Goal: Task Accomplishment & Management: Complete application form

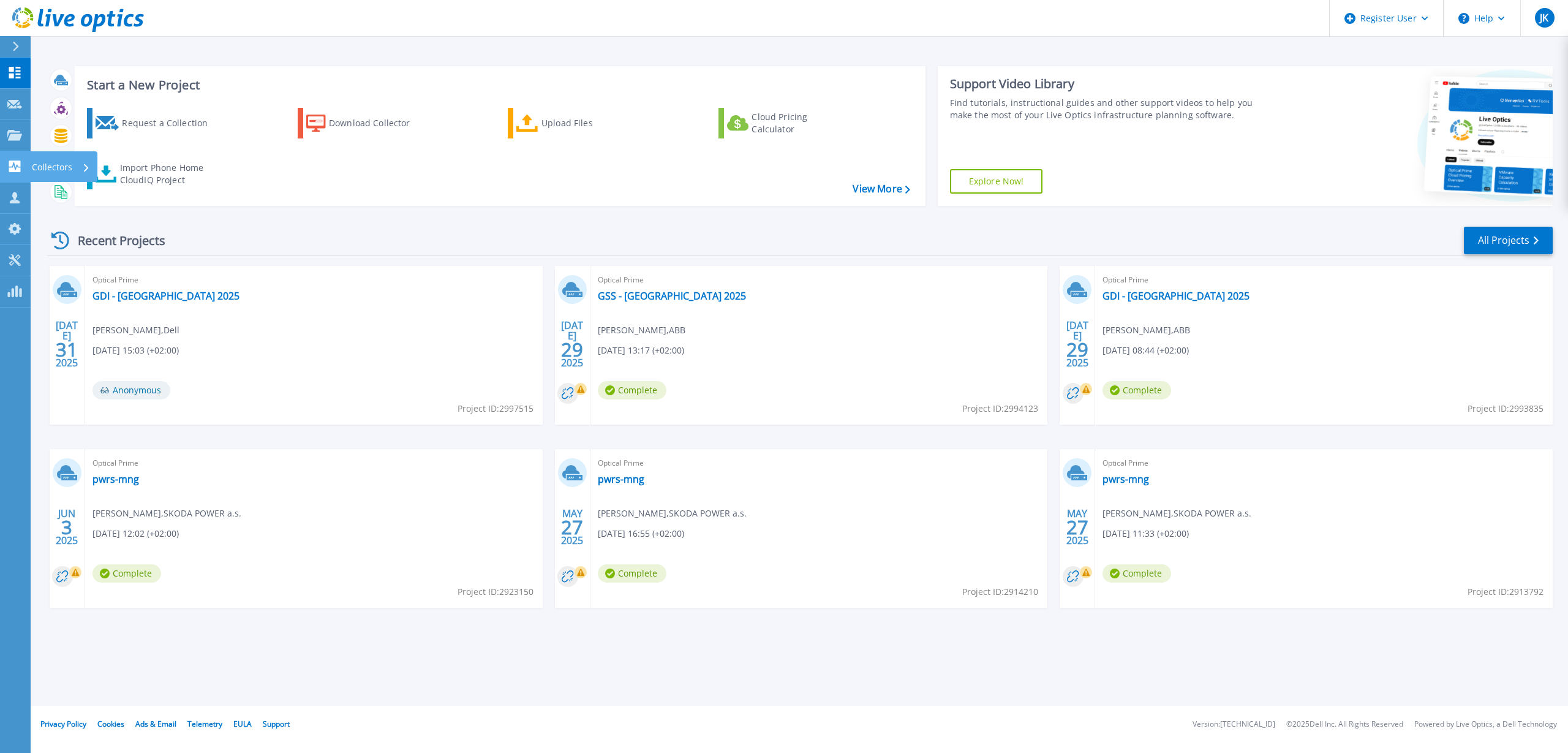
click at [20, 166] on icon at bounding box center [15, 167] width 11 height 11
click at [6, 167] on link "Collectors Collectors" at bounding box center [15, 167] width 31 height 31
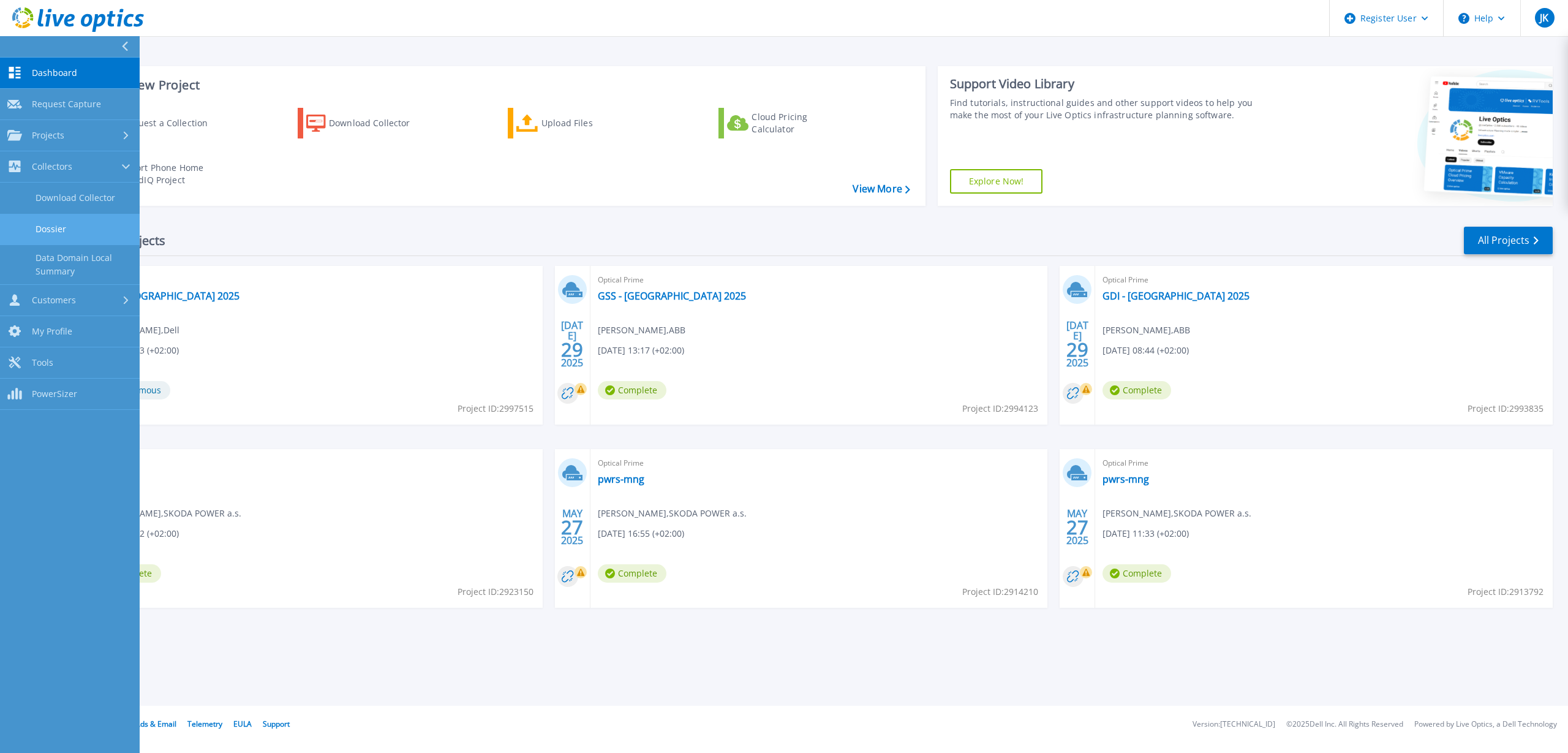
click at [53, 231] on link "Dossier" at bounding box center [69, 228] width 139 height 31
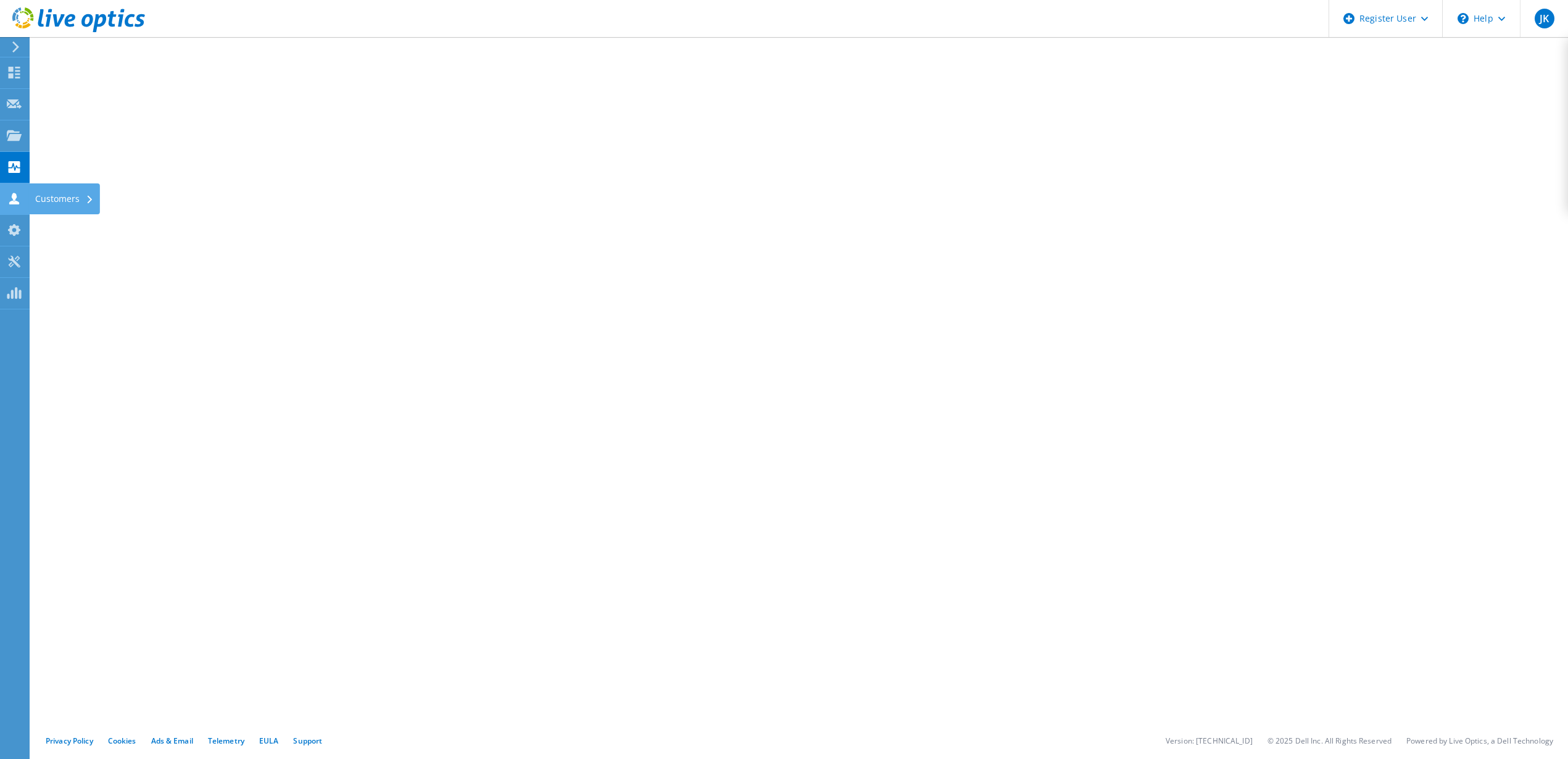
click at [13, 199] on icon at bounding box center [14, 198] width 15 height 11
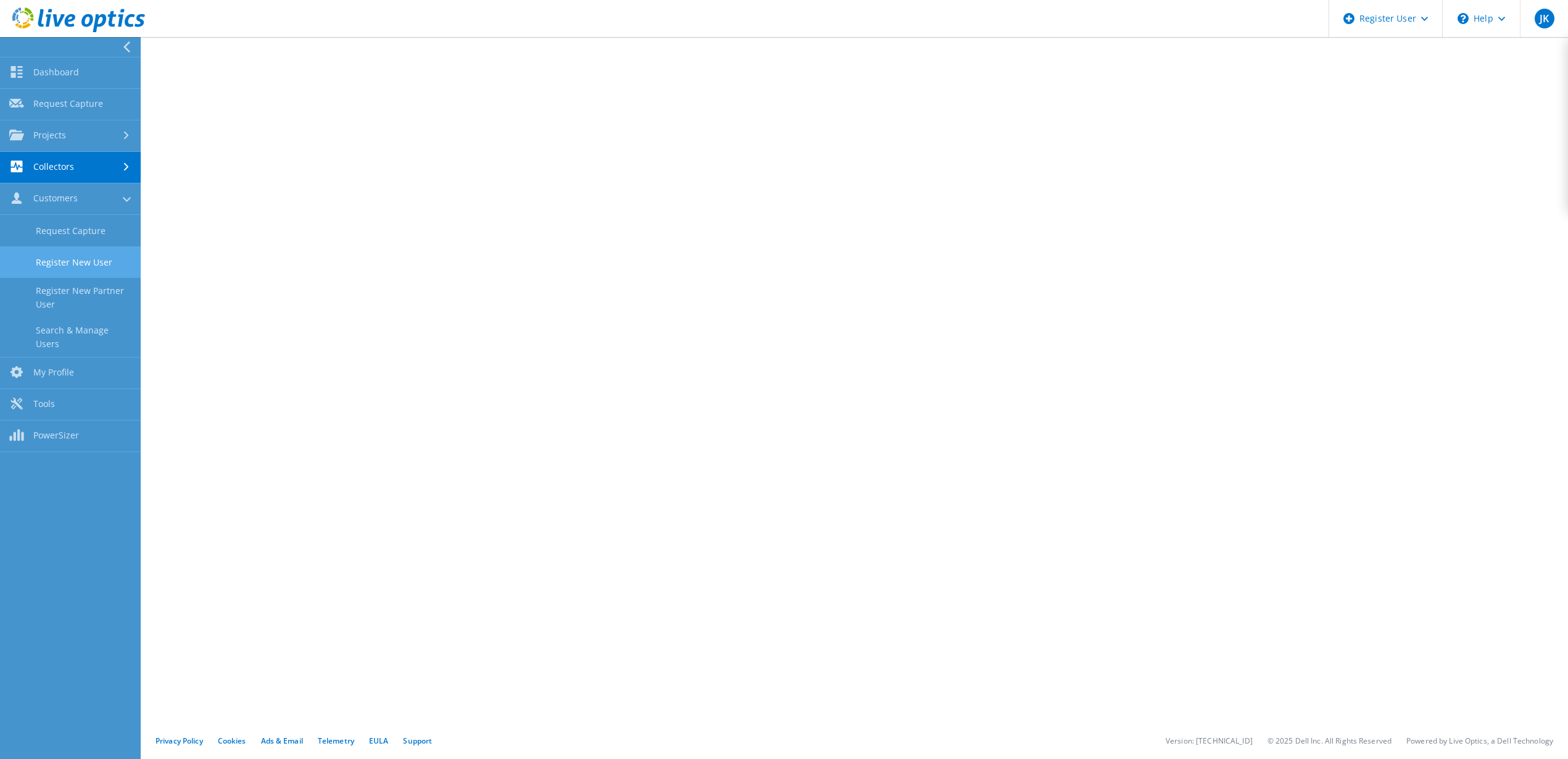
click at [25, 260] on link "Register New User" at bounding box center [70, 261] width 140 height 31
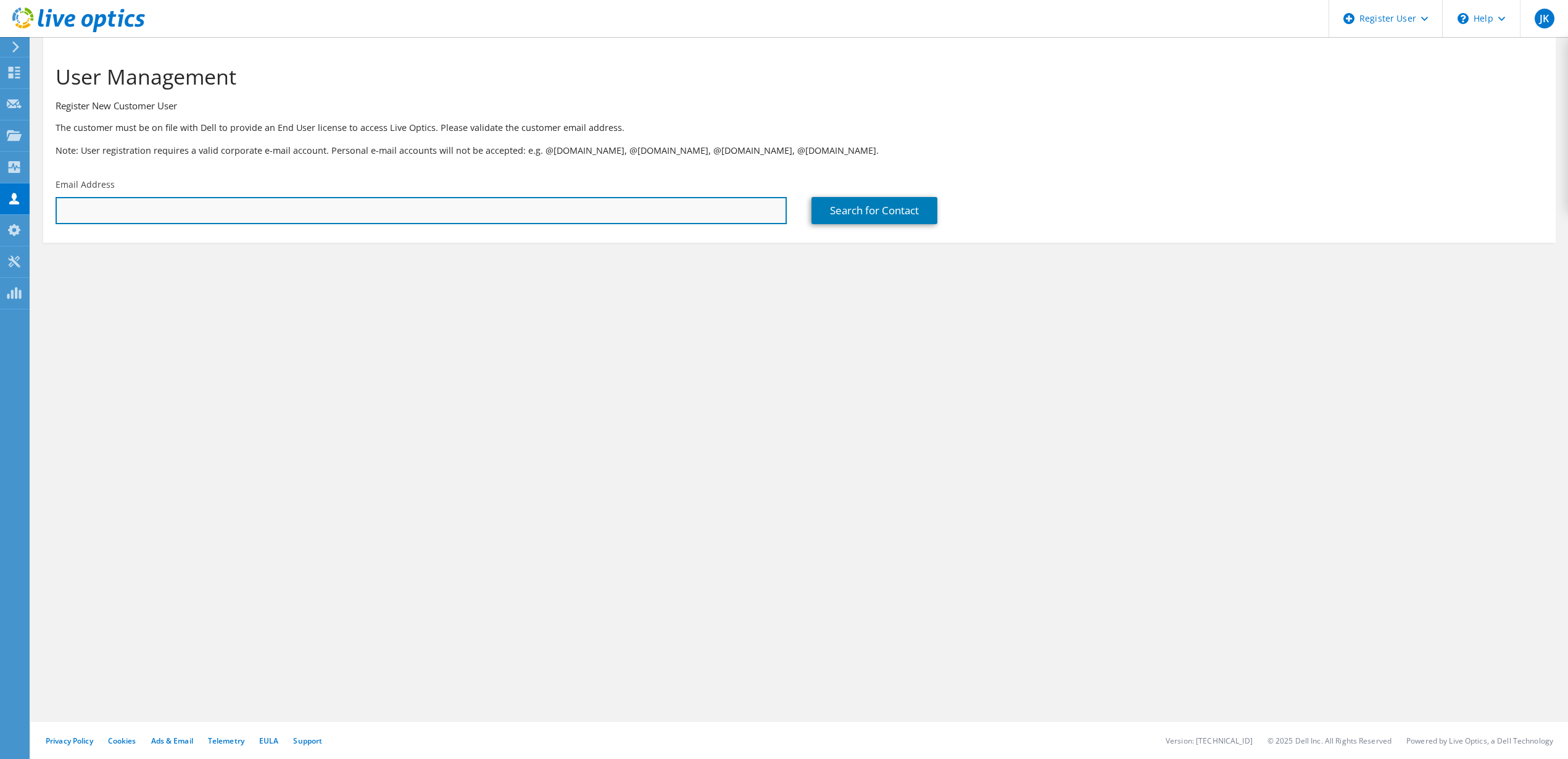
click at [114, 219] on input "text" at bounding box center [421, 210] width 732 height 27
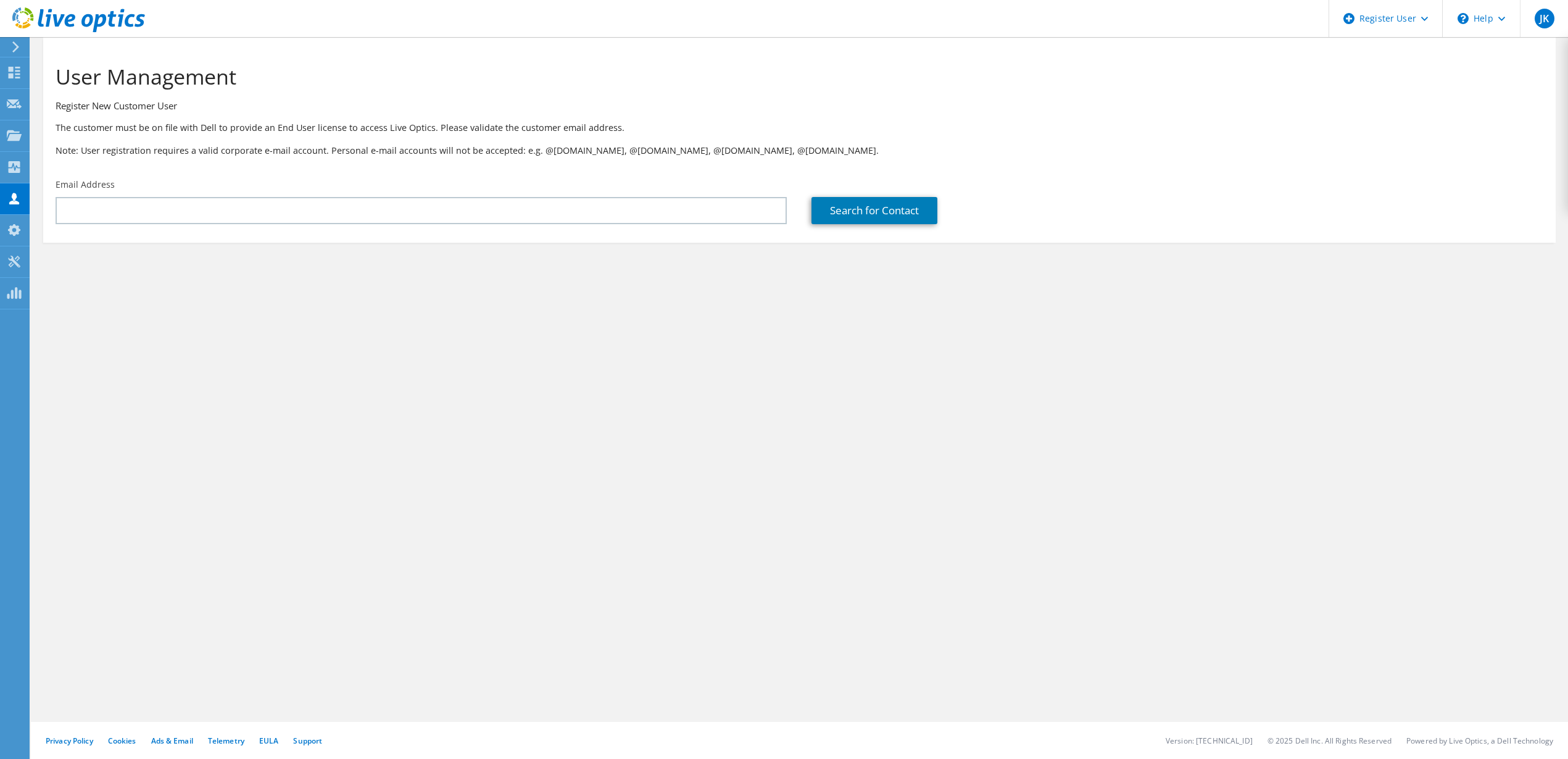
click at [407, 187] on div "Email Address" at bounding box center [421, 202] width 756 height 58
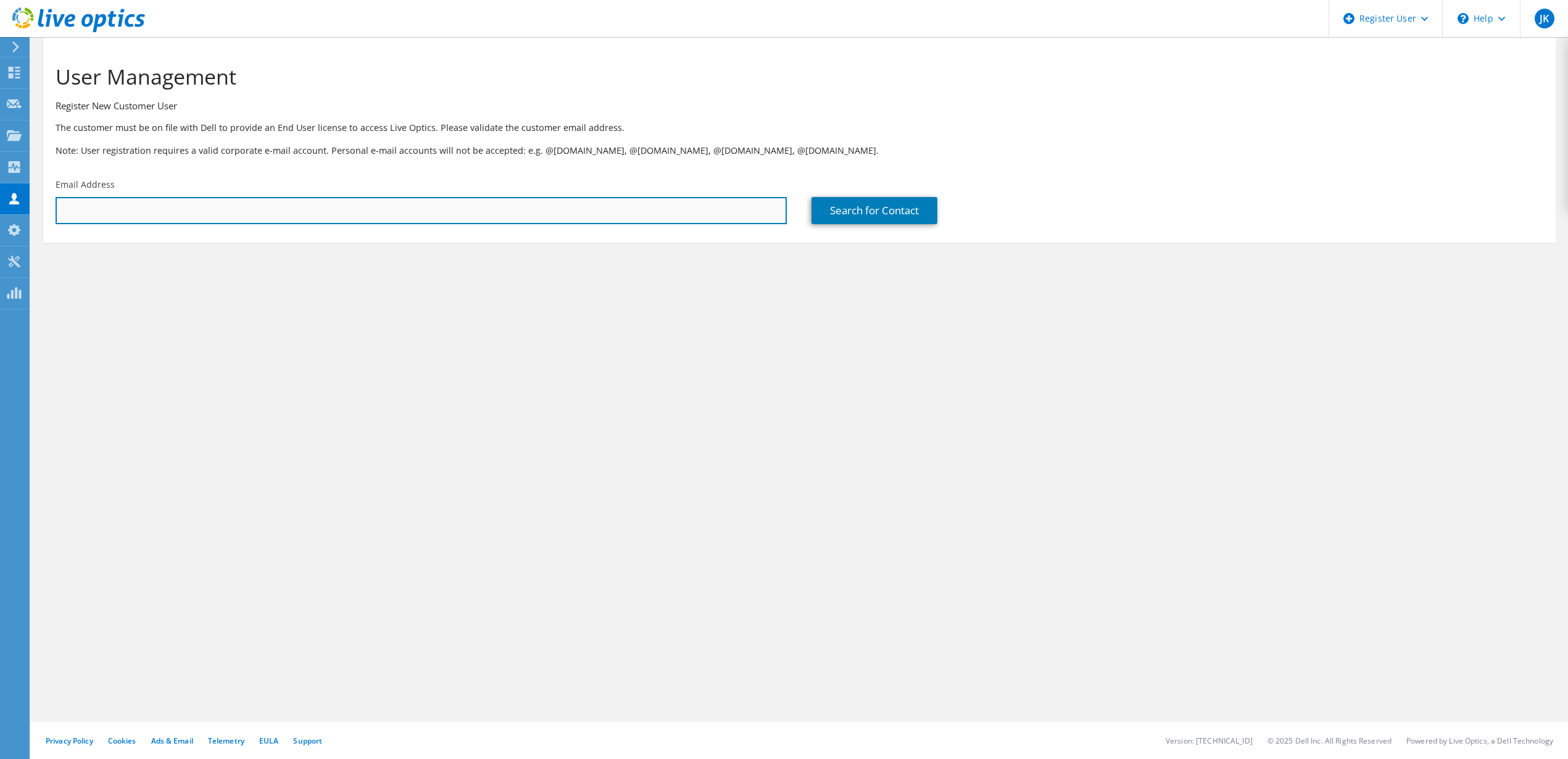
click at [407, 212] on input "text" at bounding box center [421, 210] width 732 height 27
paste input "erik.vanco@precheza.cz"
type input "erik.vanco@precheza.cz"
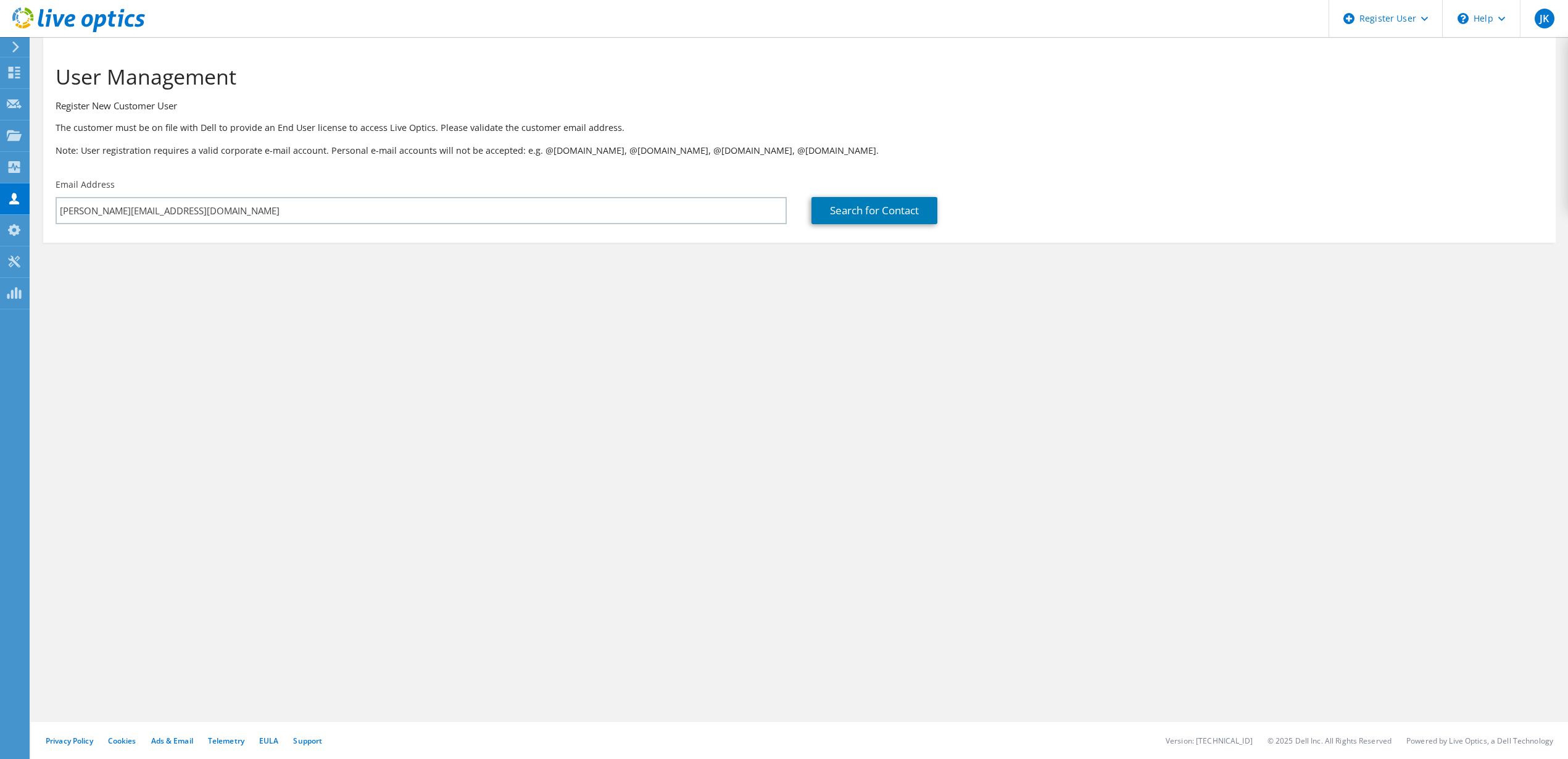
click at [763, 233] on section "User Management Register New Customer User The customer must be on file with De…" at bounding box center [800, 140] width 1513 height 206
click at [832, 223] on link "Search for Contact" at bounding box center [875, 210] width 126 height 27
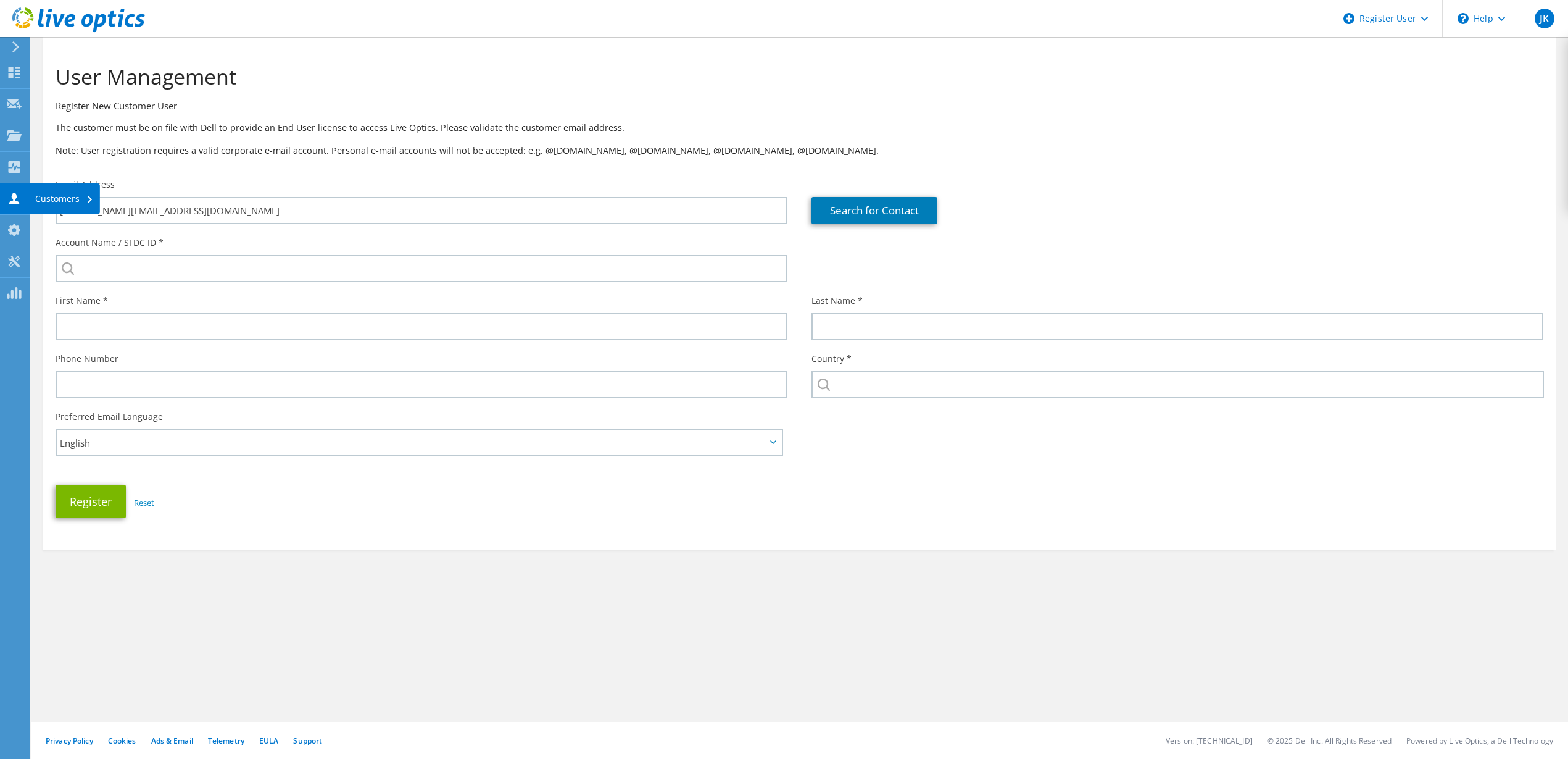
click at [18, 192] on icon at bounding box center [14, 198] width 15 height 11
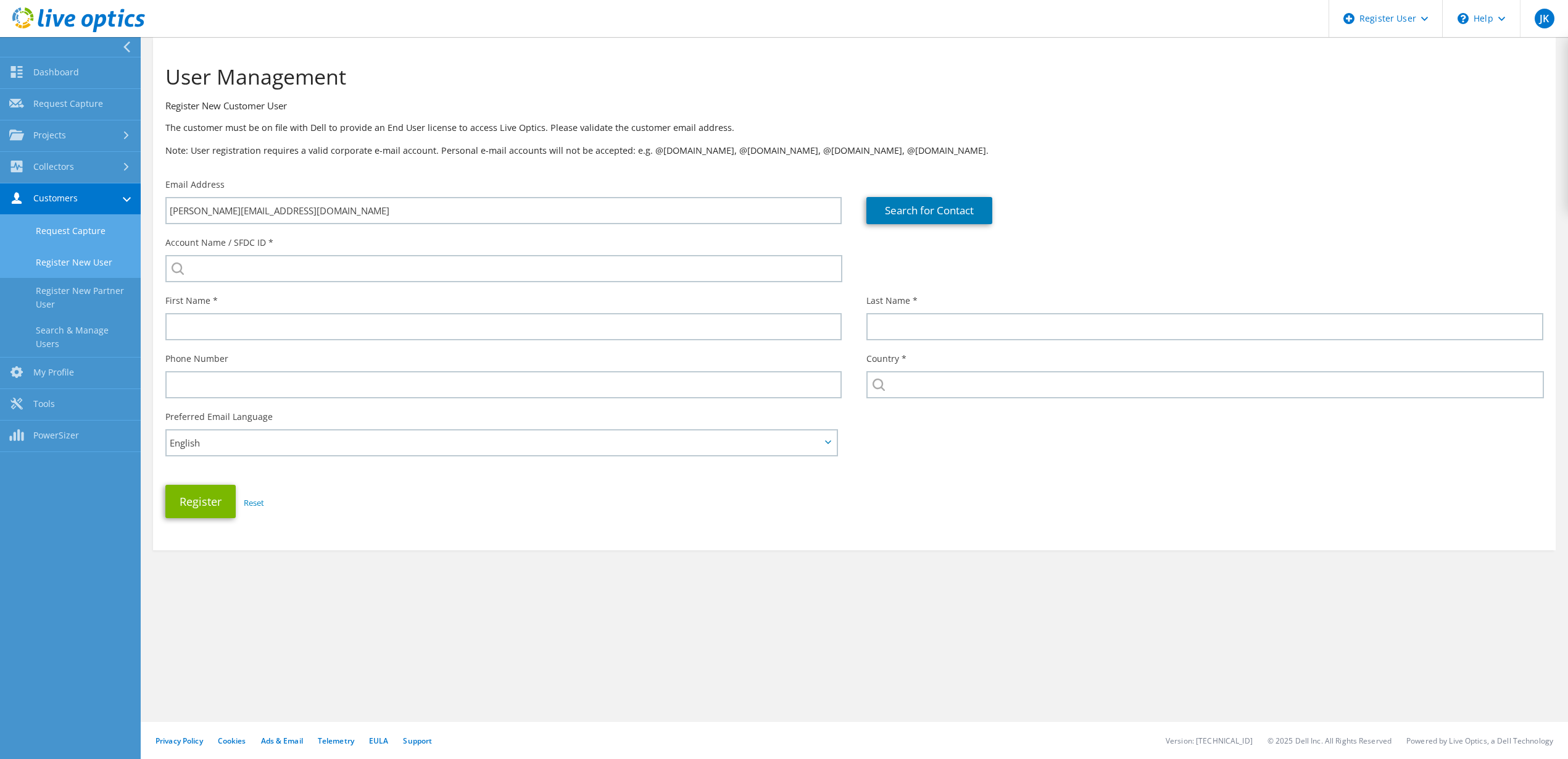
click at [42, 221] on link "Request Capture" at bounding box center [70, 230] width 140 height 31
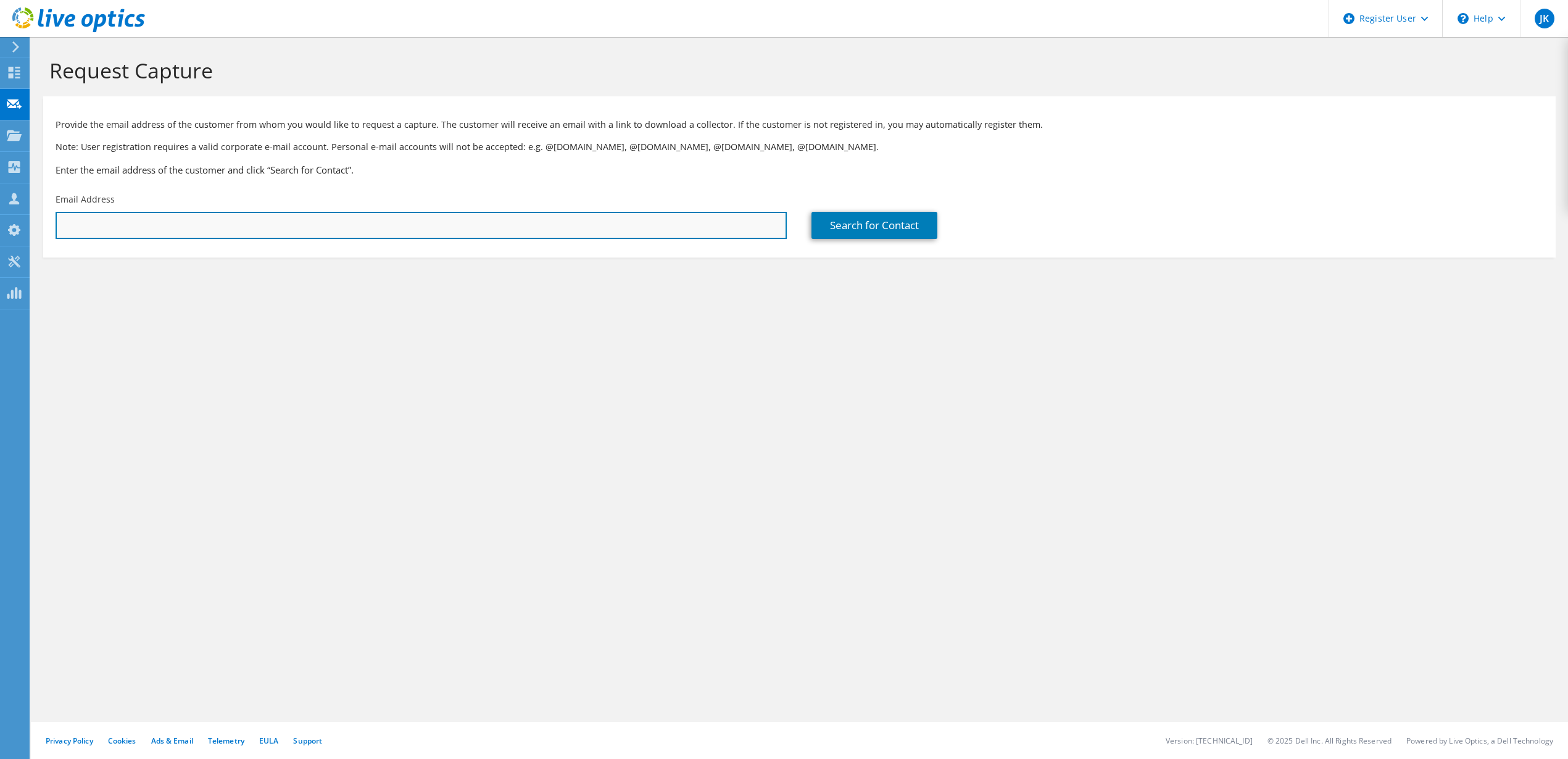
drag, startPoint x: 249, startPoint y: 212, endPoint x: 258, endPoint y: 220, distance: 12.0
click at [249, 212] on input "text" at bounding box center [421, 225] width 732 height 27
paste input "[PERSON_NAME][EMAIL_ADDRESS][DOMAIN_NAME]"
type input "[PERSON_NAME][EMAIL_ADDRESS][DOMAIN_NAME]"
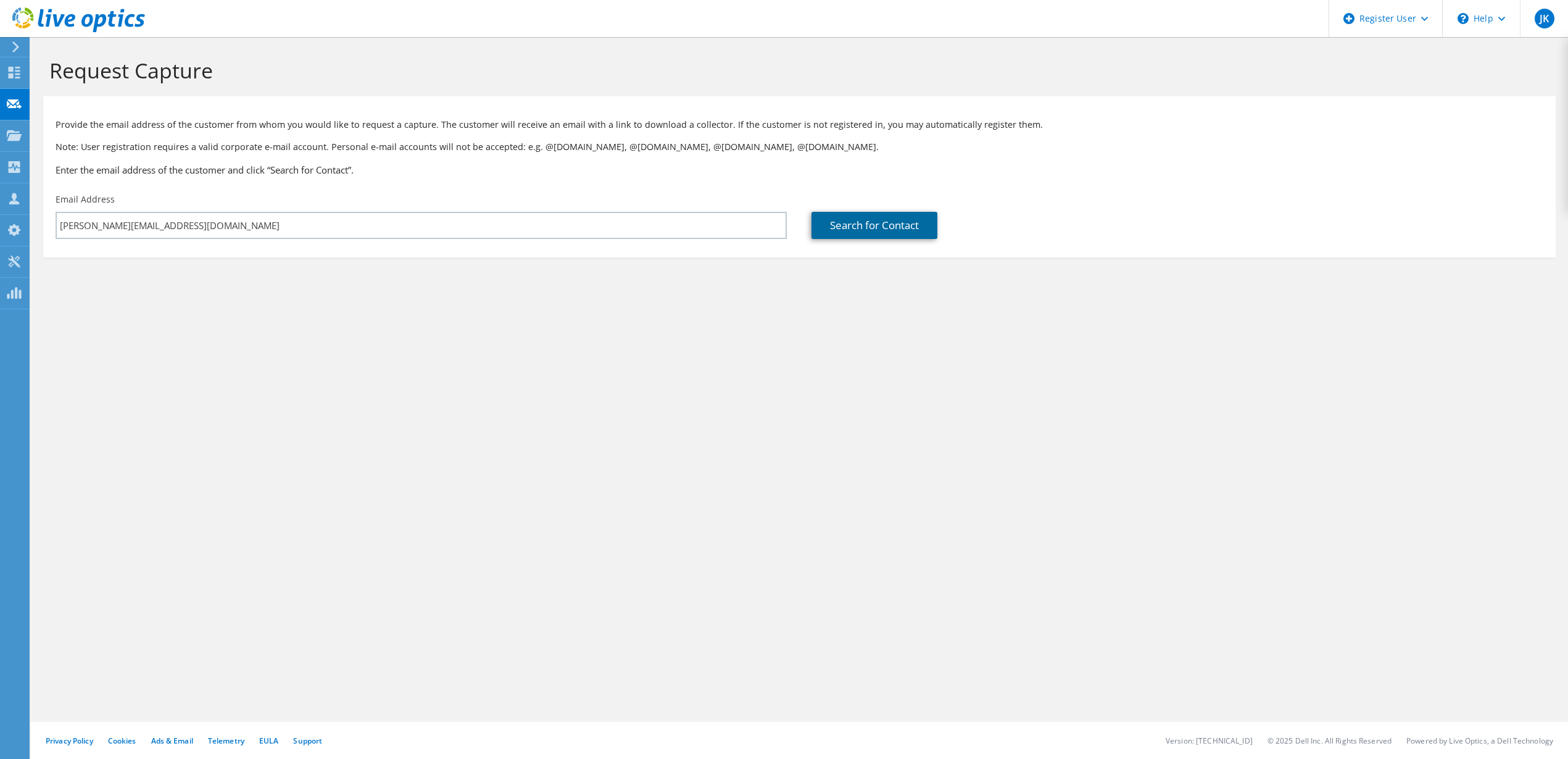
click at [869, 218] on link "Search for Contact" at bounding box center [875, 225] width 126 height 27
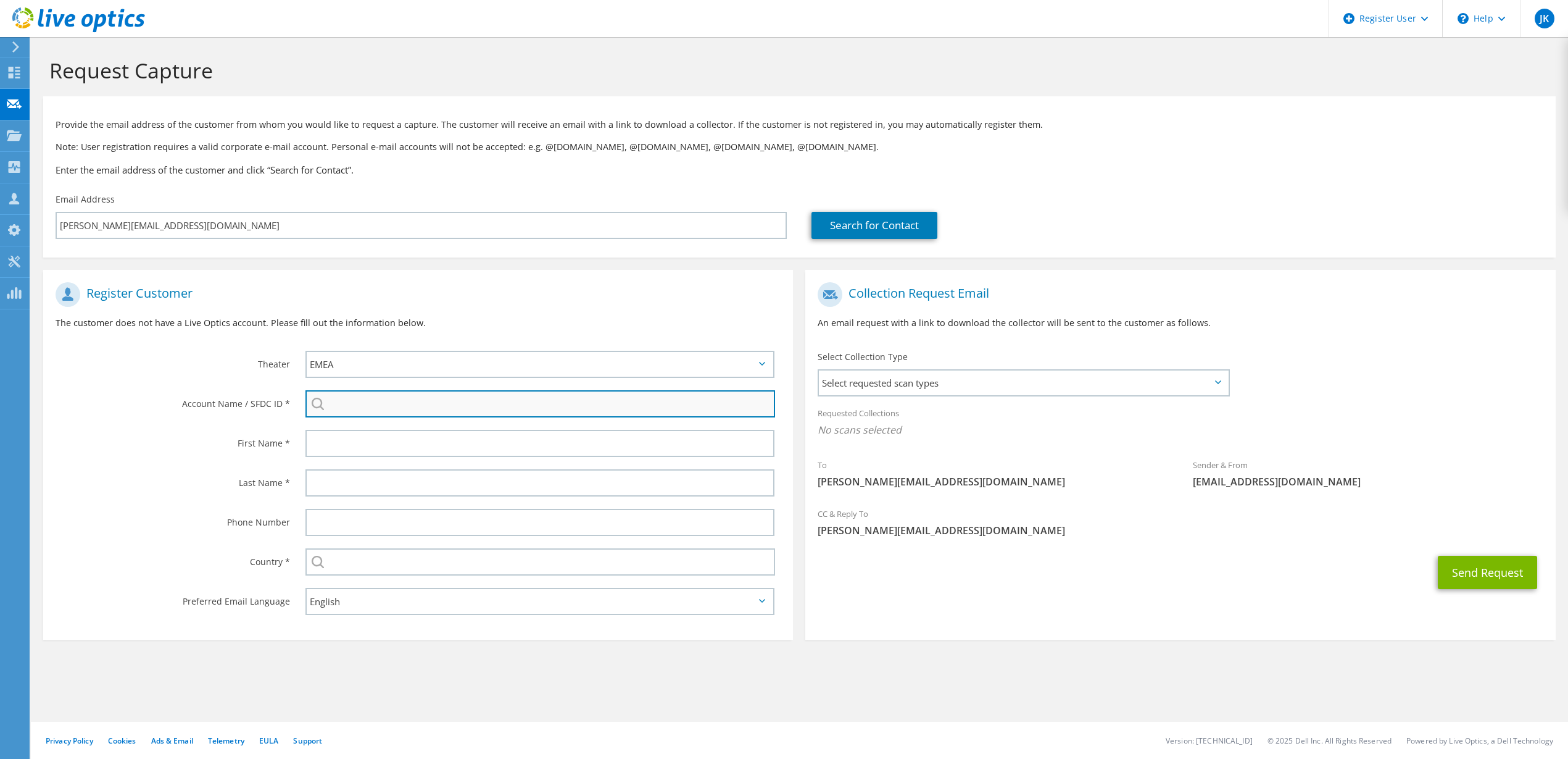
click at [501, 404] on input "search" at bounding box center [540, 404] width 470 height 27
type input "A"
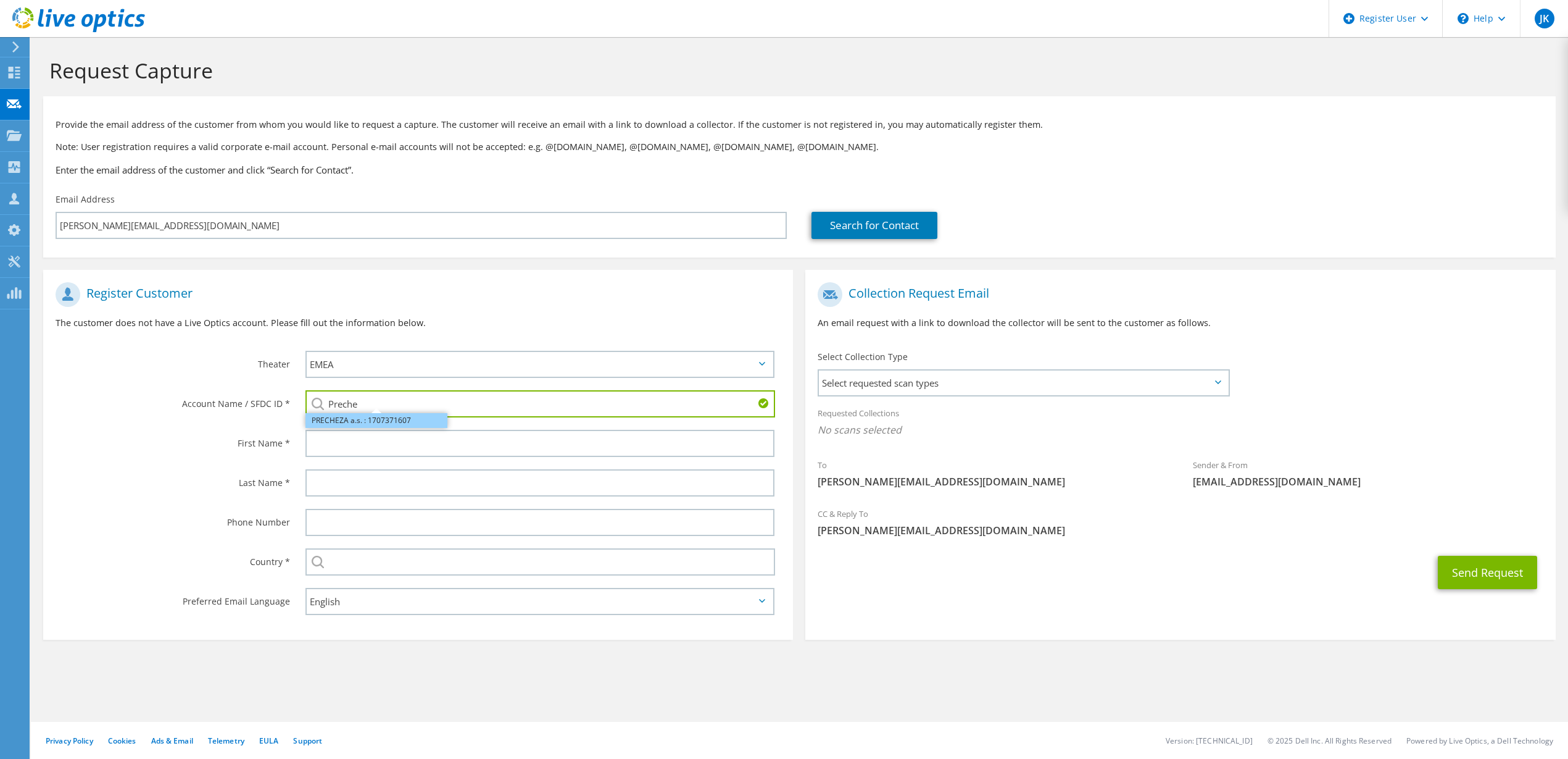
click at [358, 418] on li "PRECHEZA a.s. : 1707371607" at bounding box center [376, 421] width 142 height 15
type input "PRECHEZA a.s. : 1707371607"
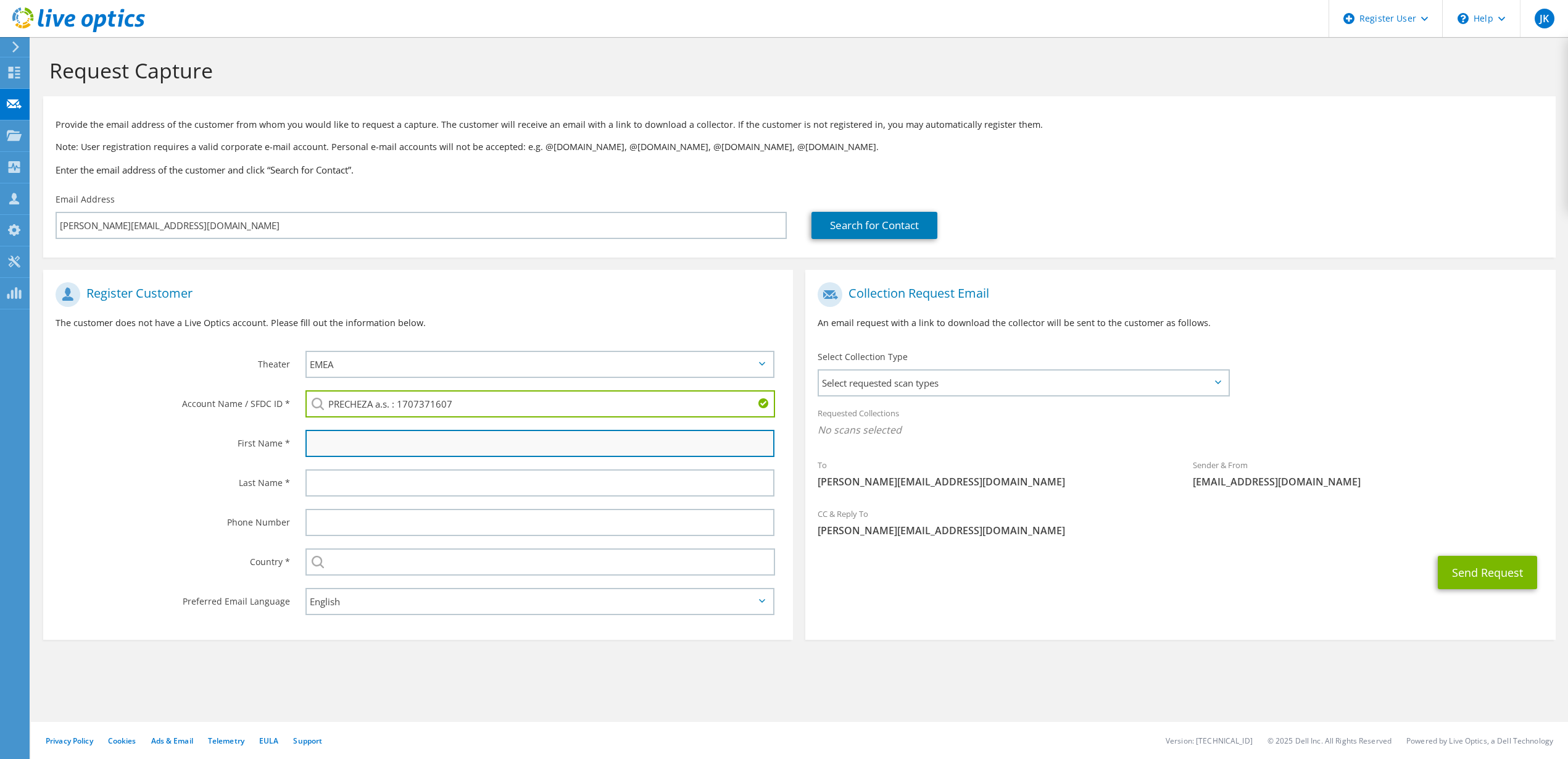
click at [367, 444] on input "text" at bounding box center [540, 443] width 470 height 27
type input "[PERSON_NAME]"
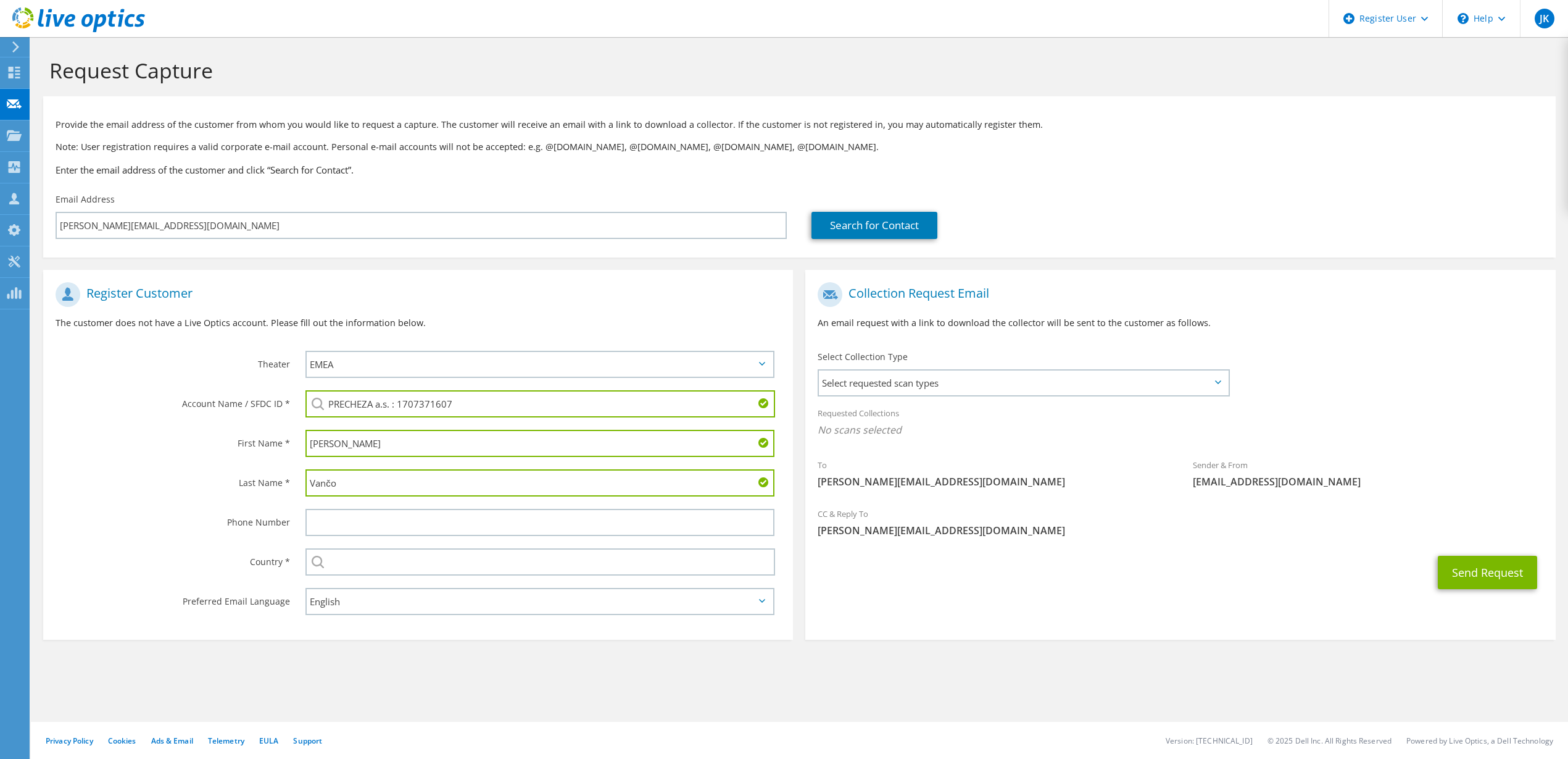
type input "Vančo"
click at [263, 485] on label "Last Name *" at bounding box center [173, 479] width 235 height 20
click at [246, 485] on label "Last Name *" at bounding box center [173, 479] width 235 height 20
drag, startPoint x: 239, startPoint y: 477, endPoint x: 296, endPoint y: 549, distance: 91.8
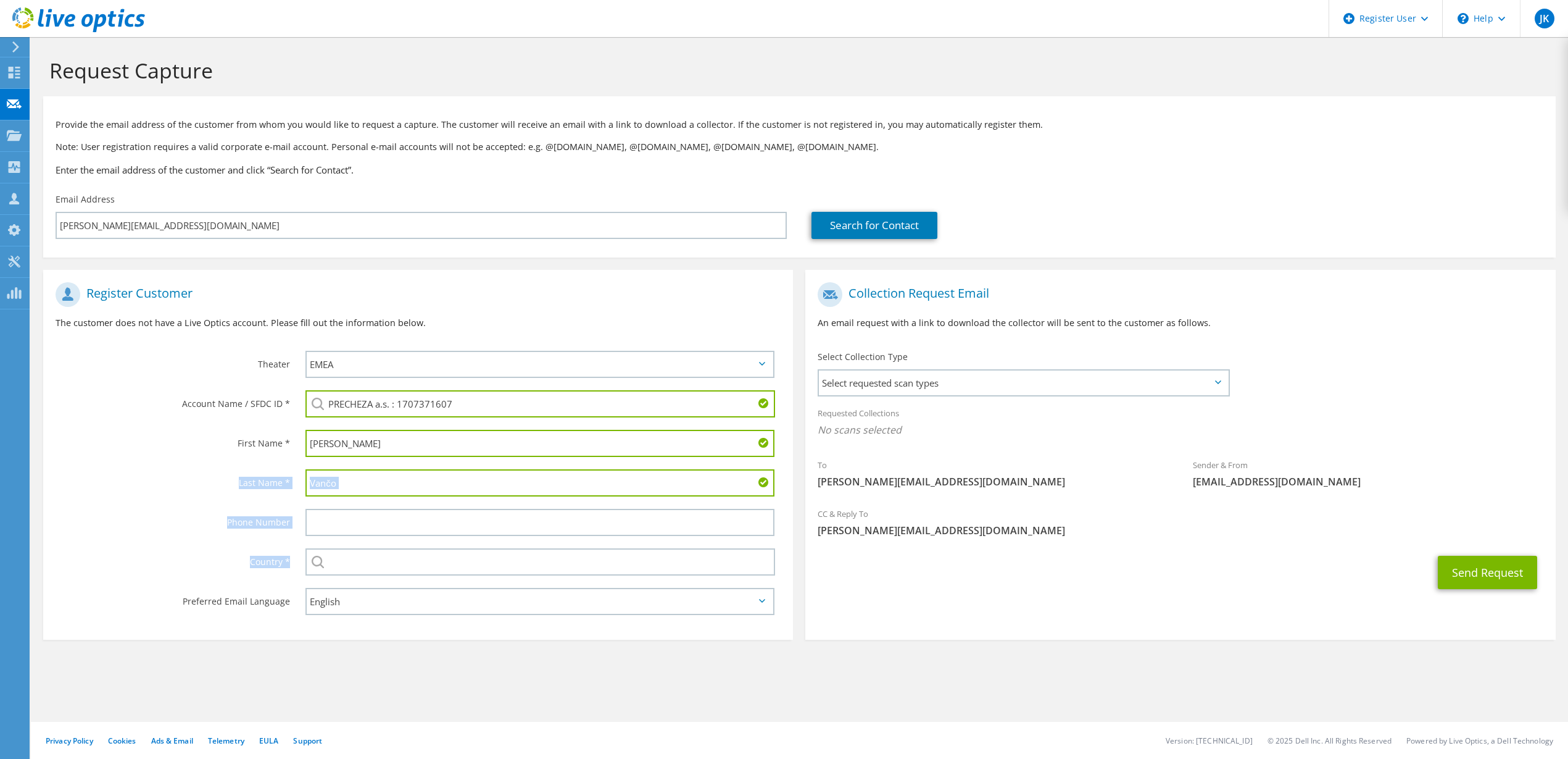
click at [296, 549] on section "Register Customer The customer does not have a Live Optics account. Please fill…" at bounding box center [418, 454] width 750 height 370
click at [296, 549] on div "Select [GEOGRAPHIC_DATA] [GEOGRAPHIC_DATA] [GEOGRAPHIC_DATA] [GEOGRAPHIC_DATA] …" at bounding box center [543, 562] width 500 height 40
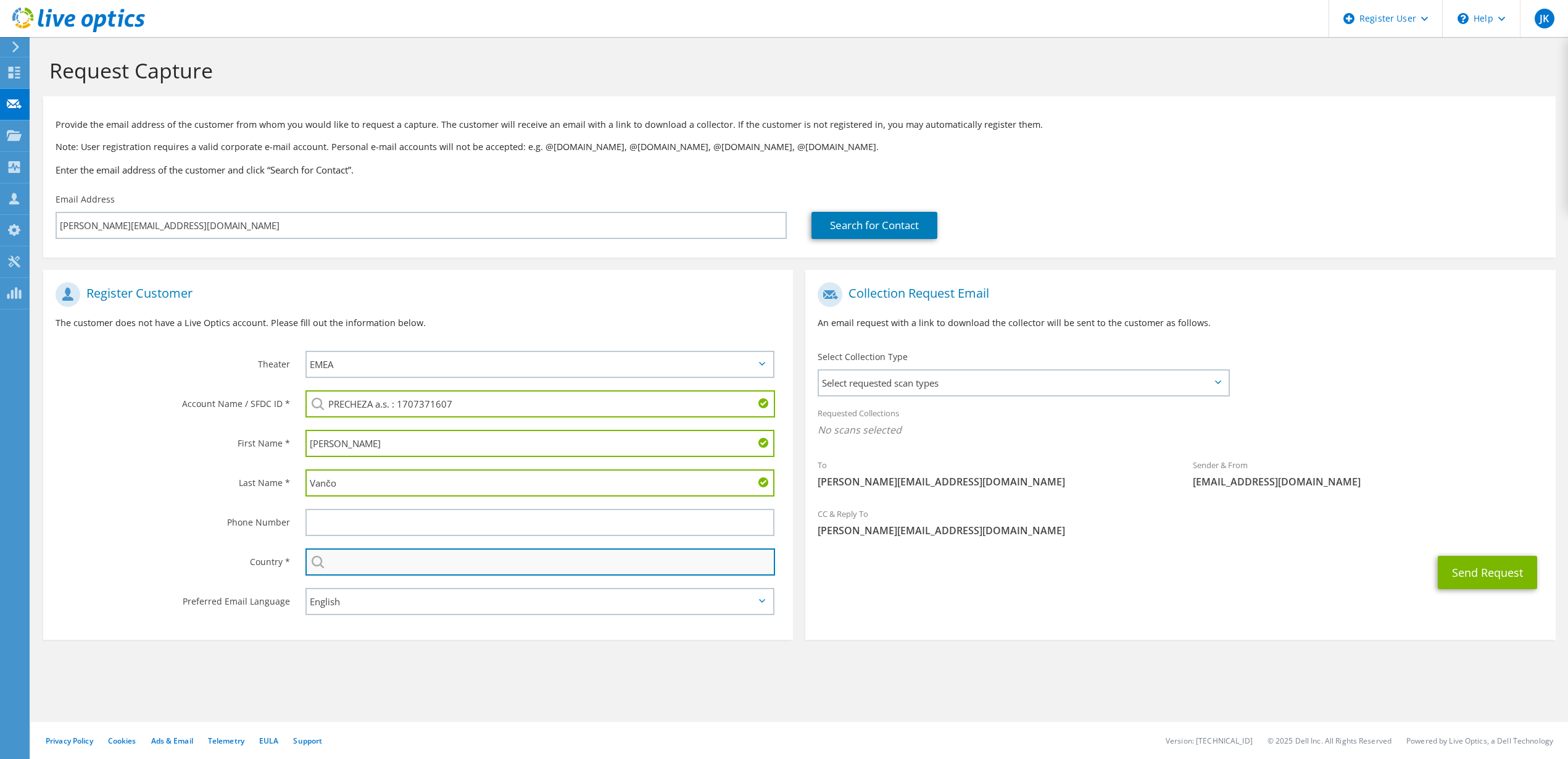
click at [401, 568] on input "text" at bounding box center [540, 561] width 470 height 27
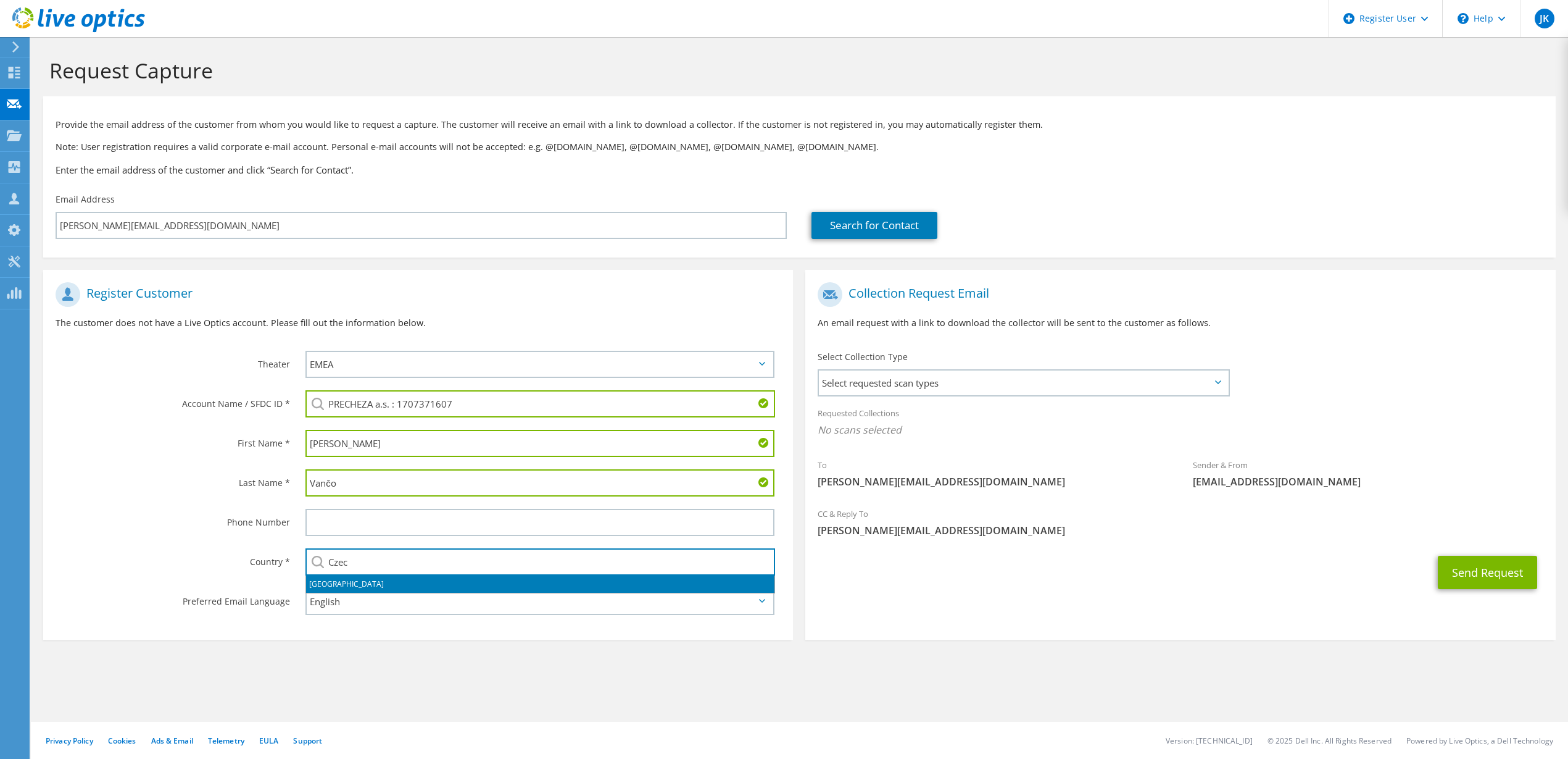
click at [387, 581] on li "[GEOGRAPHIC_DATA]" at bounding box center [540, 584] width 469 height 17
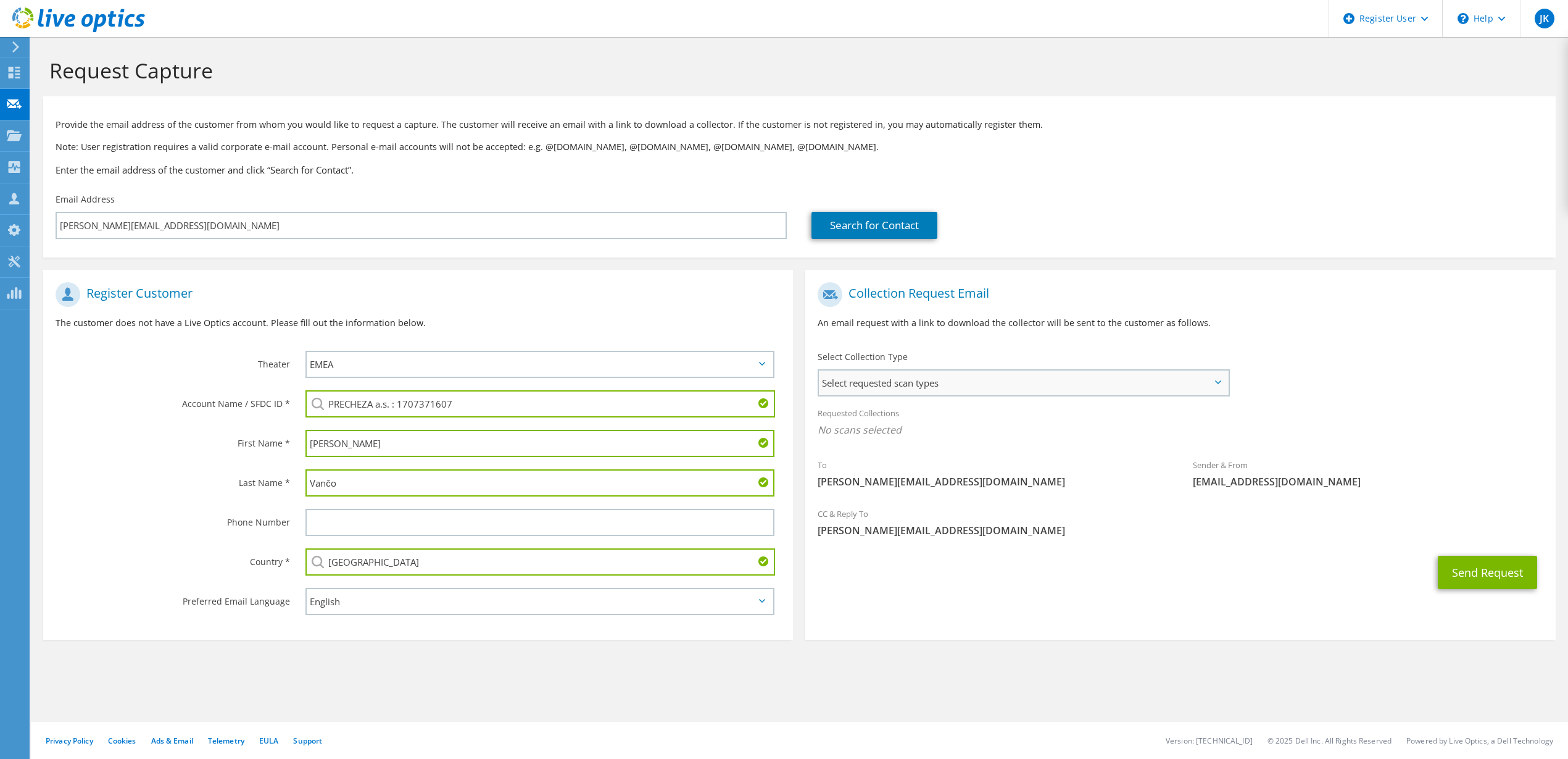
type input "[GEOGRAPHIC_DATA]"
click at [1147, 375] on span "Select requested scan types" at bounding box center [1023, 383] width 408 height 25
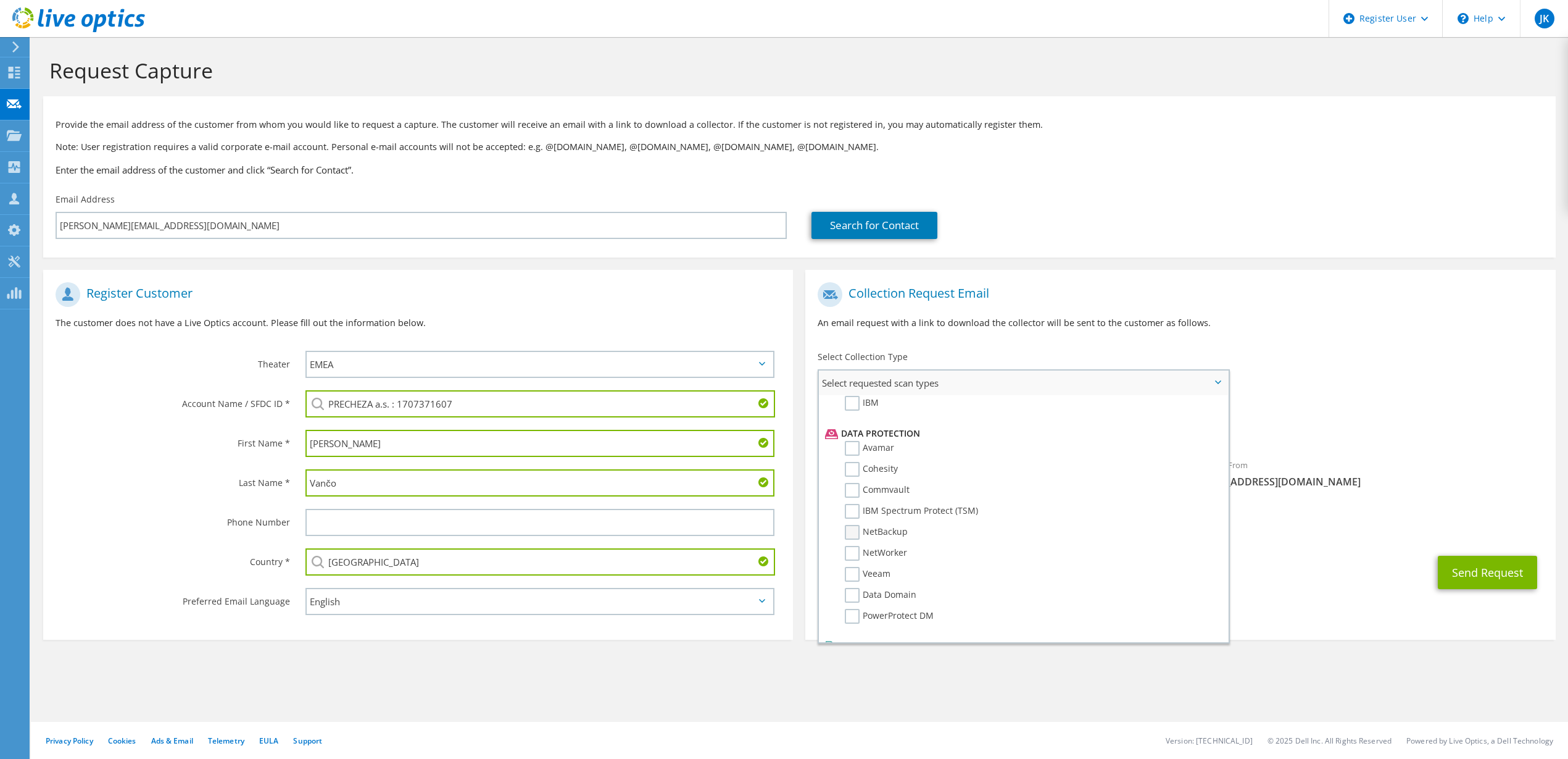
scroll to position [545, 0]
click at [851, 624] on label "Dossier" at bounding box center [869, 622] width 49 height 15
click at [0, 0] on input "Dossier" at bounding box center [0, 0] width 0 height 0
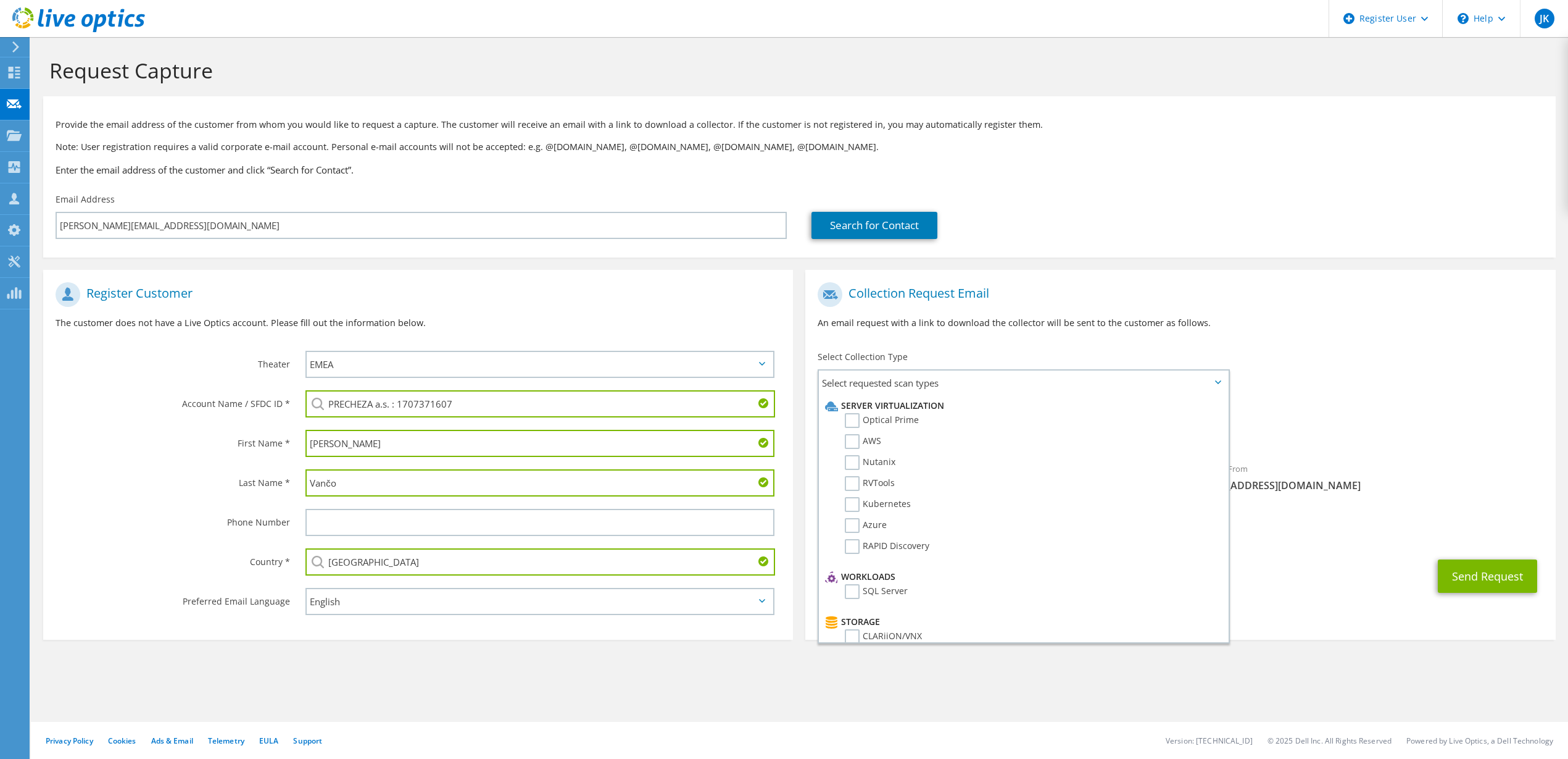
click at [912, 338] on div "Collection Request Email An email request with a link to download the collector…" at bounding box center [1180, 310] width 750 height 69
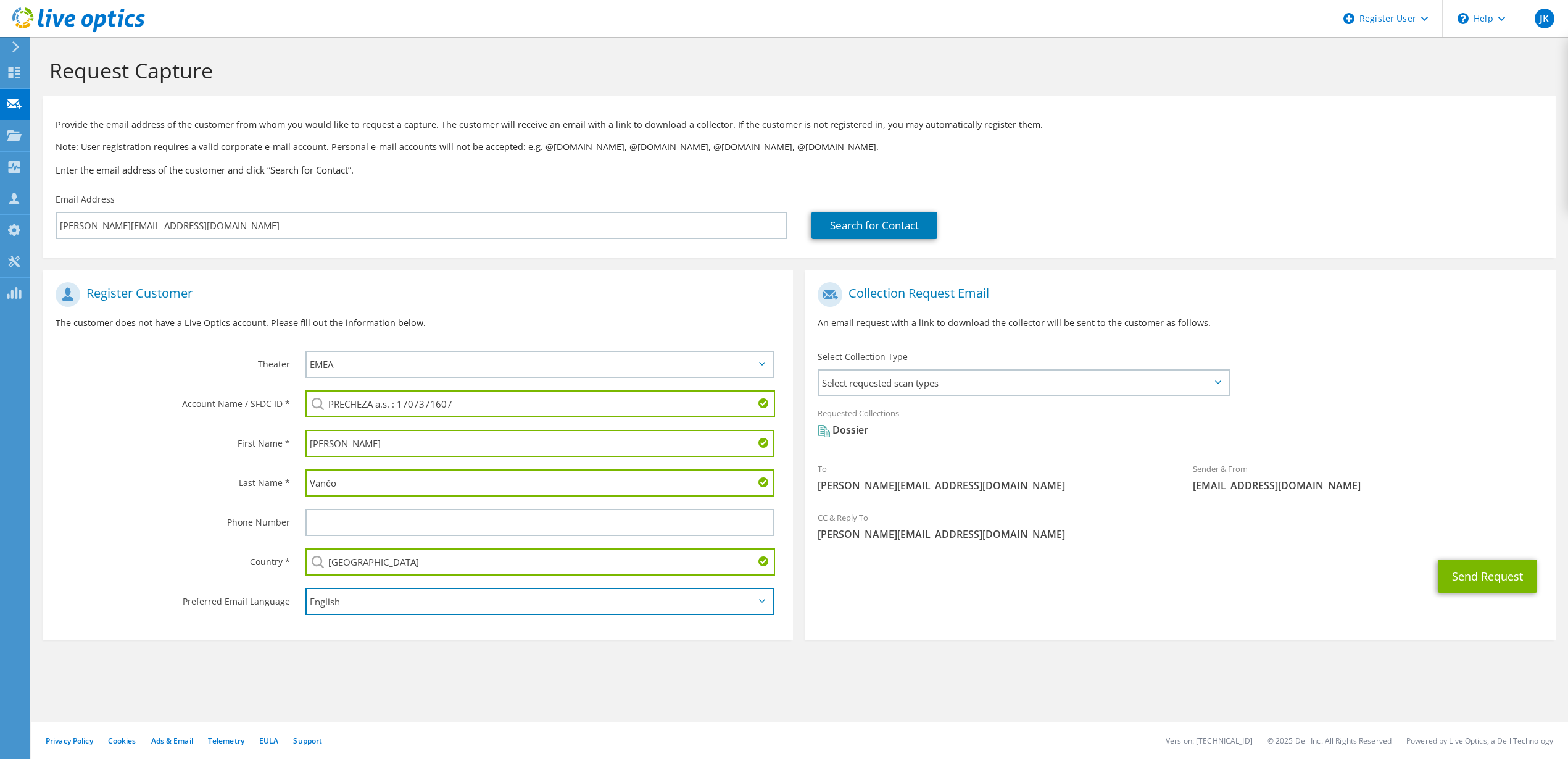
drag, startPoint x: 398, startPoint y: 596, endPoint x: 398, endPoint y: 587, distance: 9.0
click at [398, 587] on select "English Deutsch Español Français Italiano Polski Português Русский 한국어 中文 日本語" at bounding box center [540, 601] width 470 height 27
click at [208, 486] on label "Last Name *" at bounding box center [173, 479] width 235 height 20
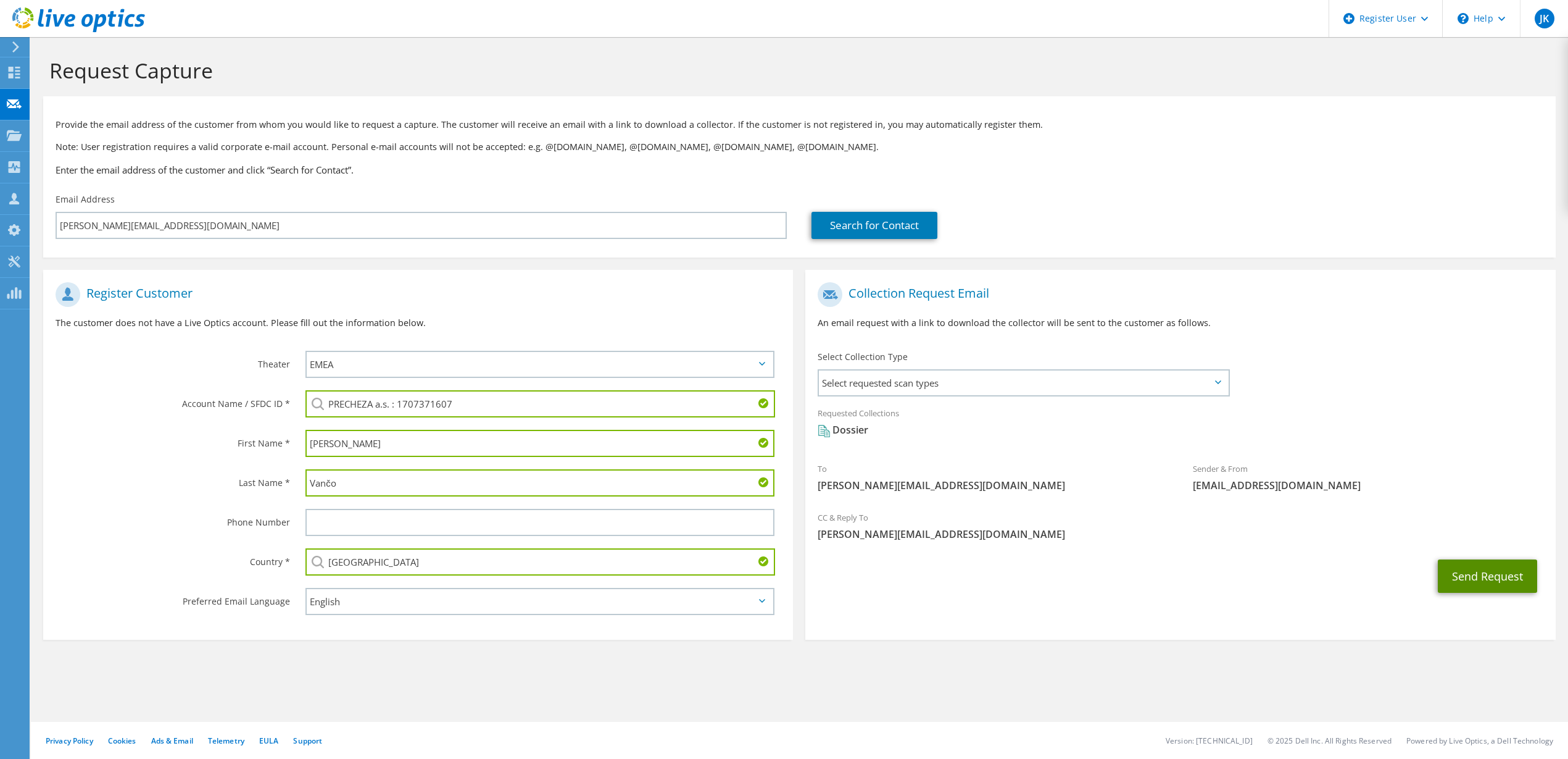
click at [1510, 573] on button "Send Request" at bounding box center [1487, 575] width 99 height 33
